Goal: Navigation & Orientation: Go to known website

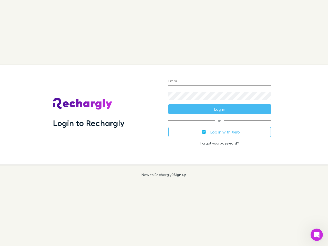
click at [164, 123] on div "Login to Rechargly" at bounding box center [106, 114] width 115 height 99
click at [220, 81] on input "Email" at bounding box center [219, 81] width 102 height 8
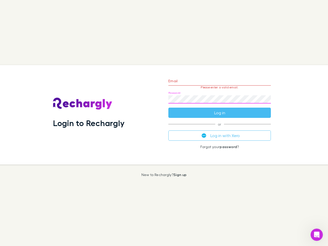
click at [220, 109] on form "Email Please enter a valid email. Password Log in" at bounding box center [219, 95] width 102 height 45
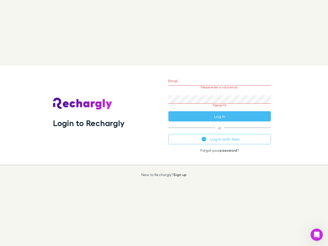
click at [220, 132] on div "Email Please enter a valid email. Password Please fill Log in or Log in with Xe…" at bounding box center [219, 114] width 111 height 99
click at [317, 235] on icon "Open Intercom Messenger" at bounding box center [317, 235] width 8 height 8
